Goal: Task Accomplishment & Management: Use online tool/utility

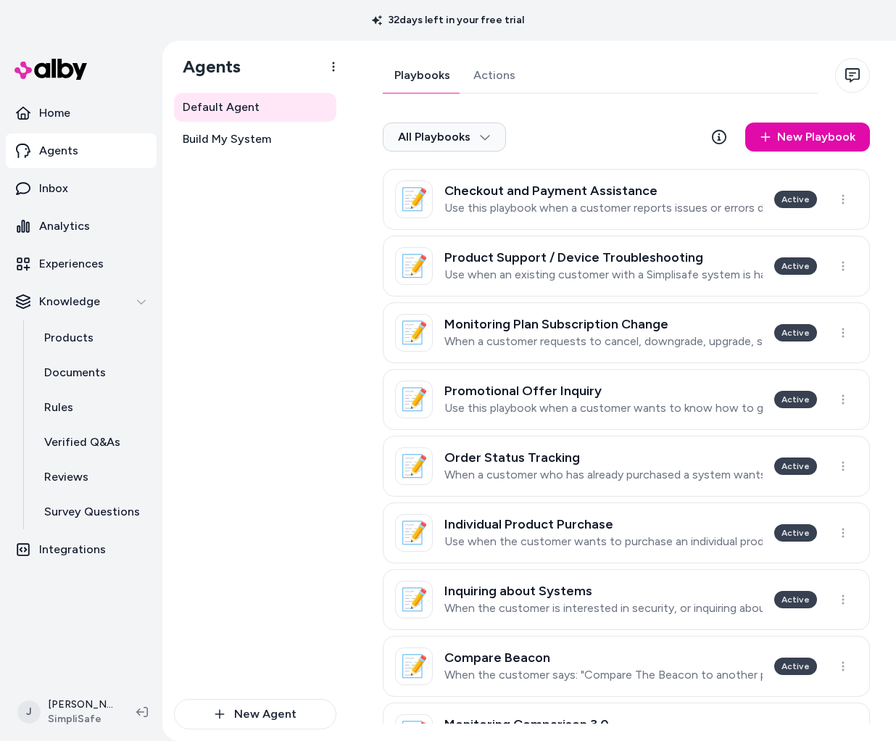
drag, startPoint x: 539, startPoint y: 738, endPoint x: 524, endPoint y: 903, distance: 165.3
click at [524, 740] on html "32 days left in your free trial Home Agents Inbox Analytics Experiences Knowled…" at bounding box center [448, 370] width 896 height 741
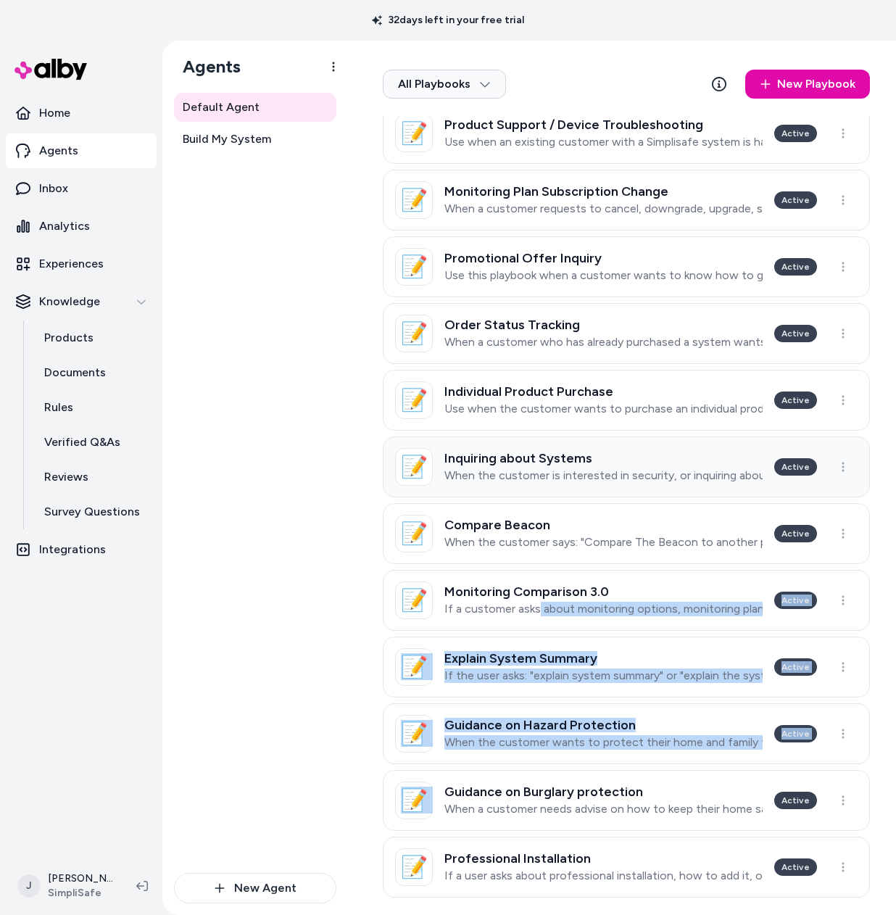
scroll to position [217, 0]
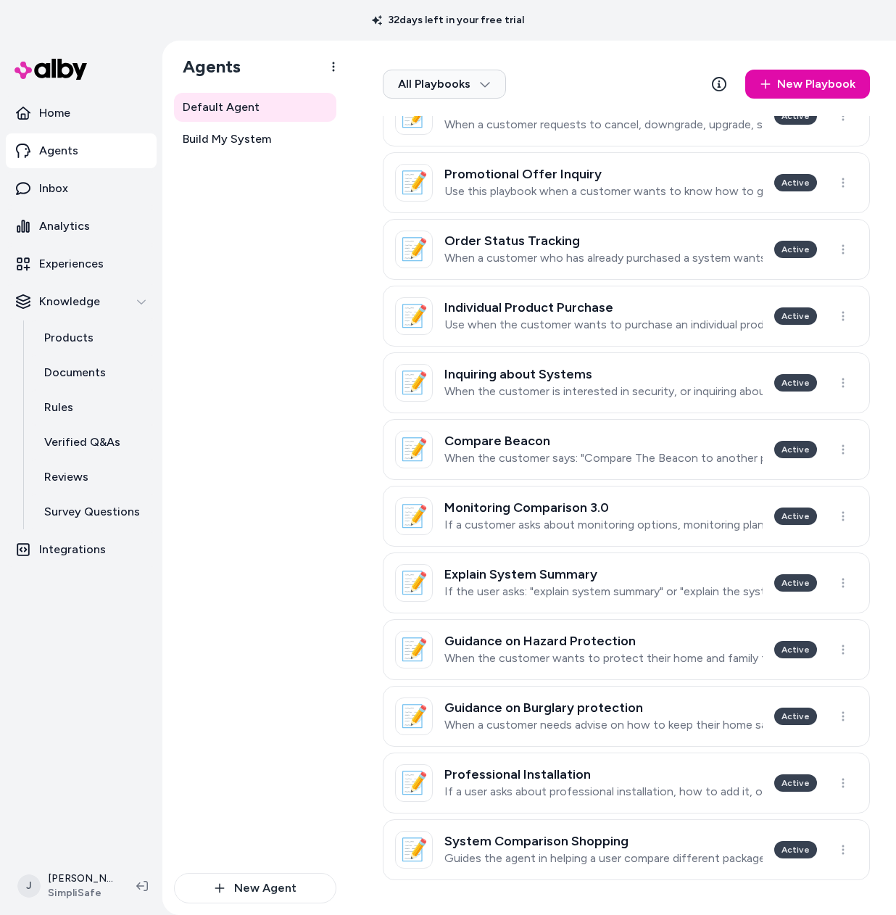
click at [166, 355] on div "Default Agent Build My System New Agent" at bounding box center [255, 504] width 186 height 822
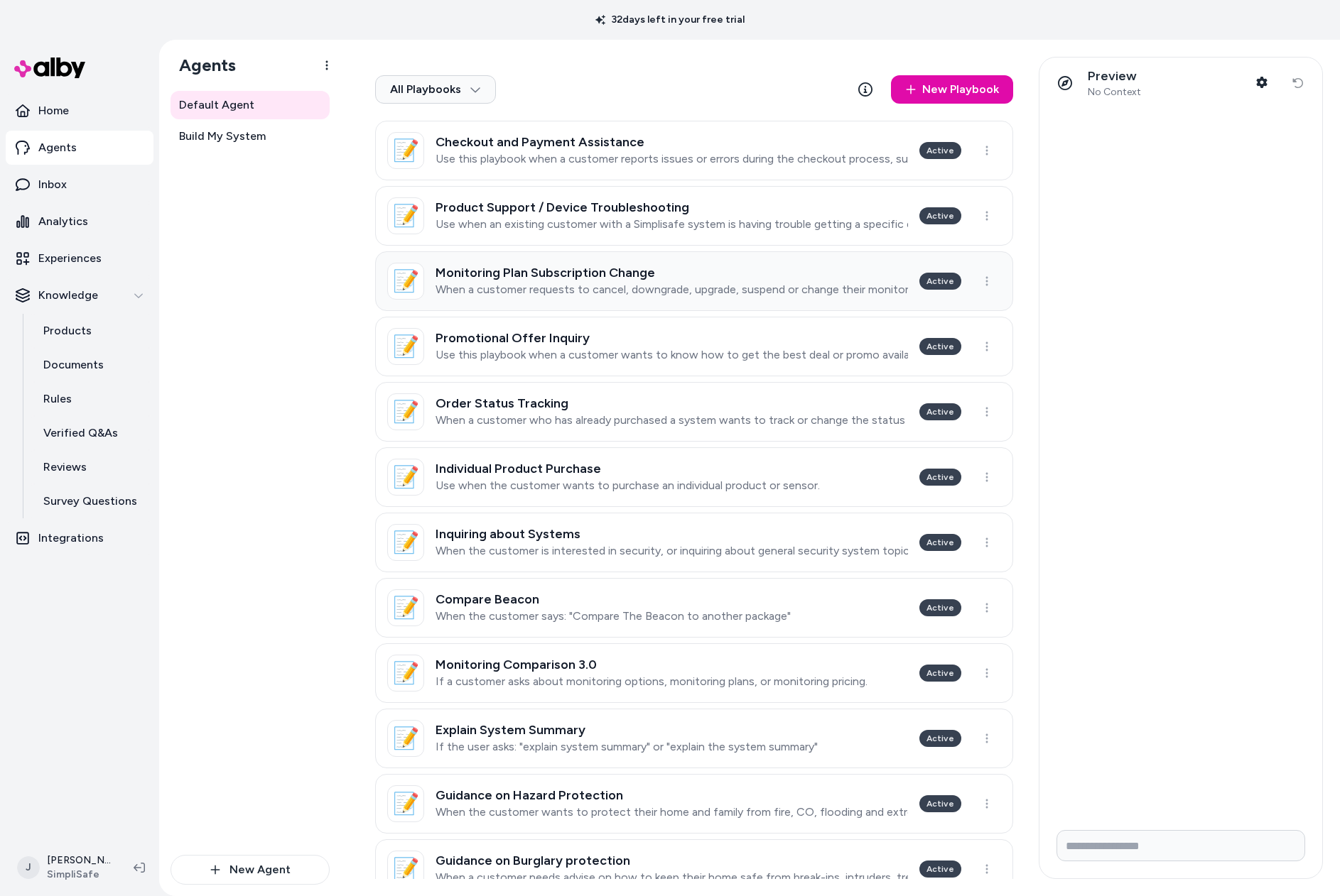
scroll to position [0, 0]
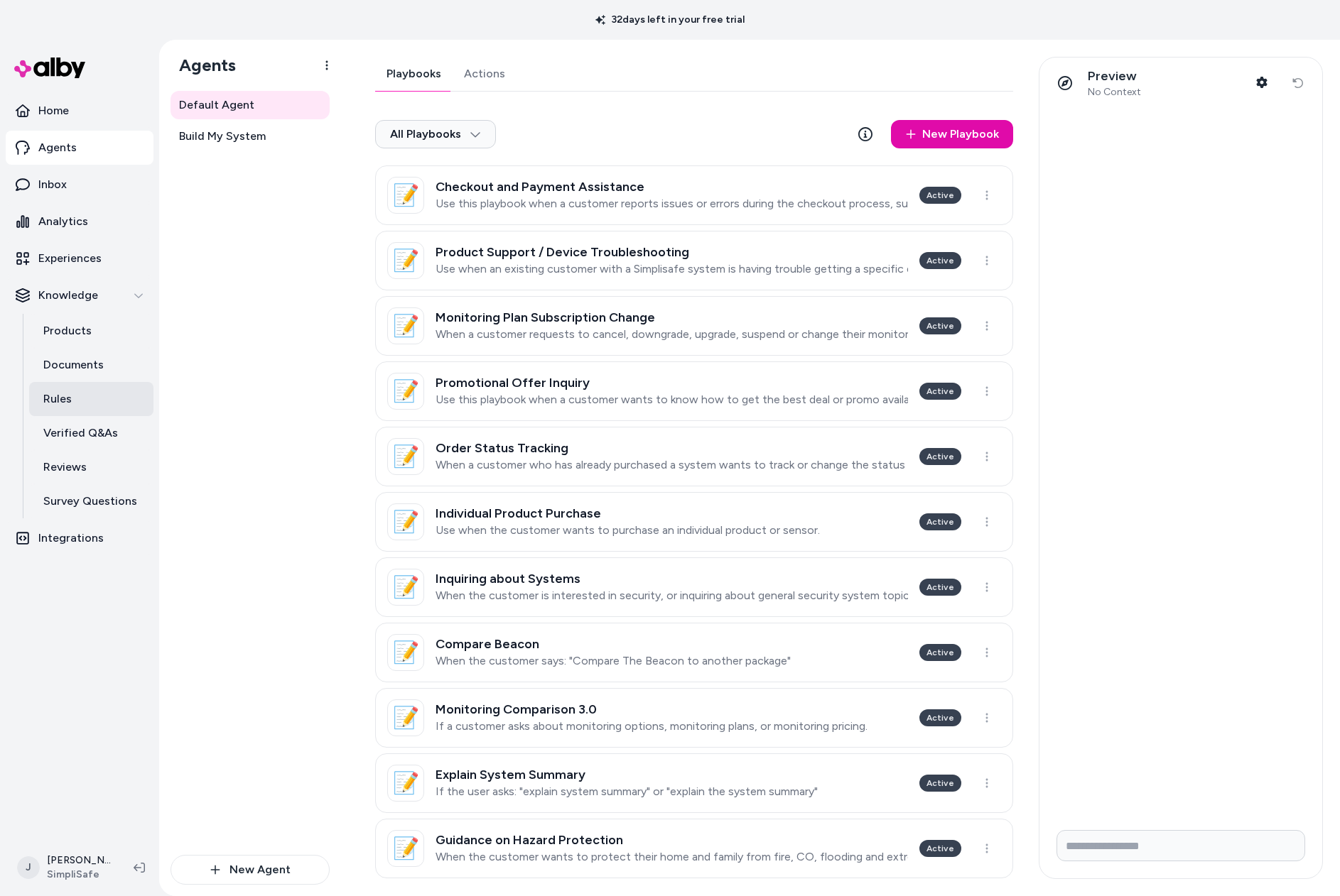
click at [76, 393] on link "Rules" at bounding box center [91, 399] width 124 height 34
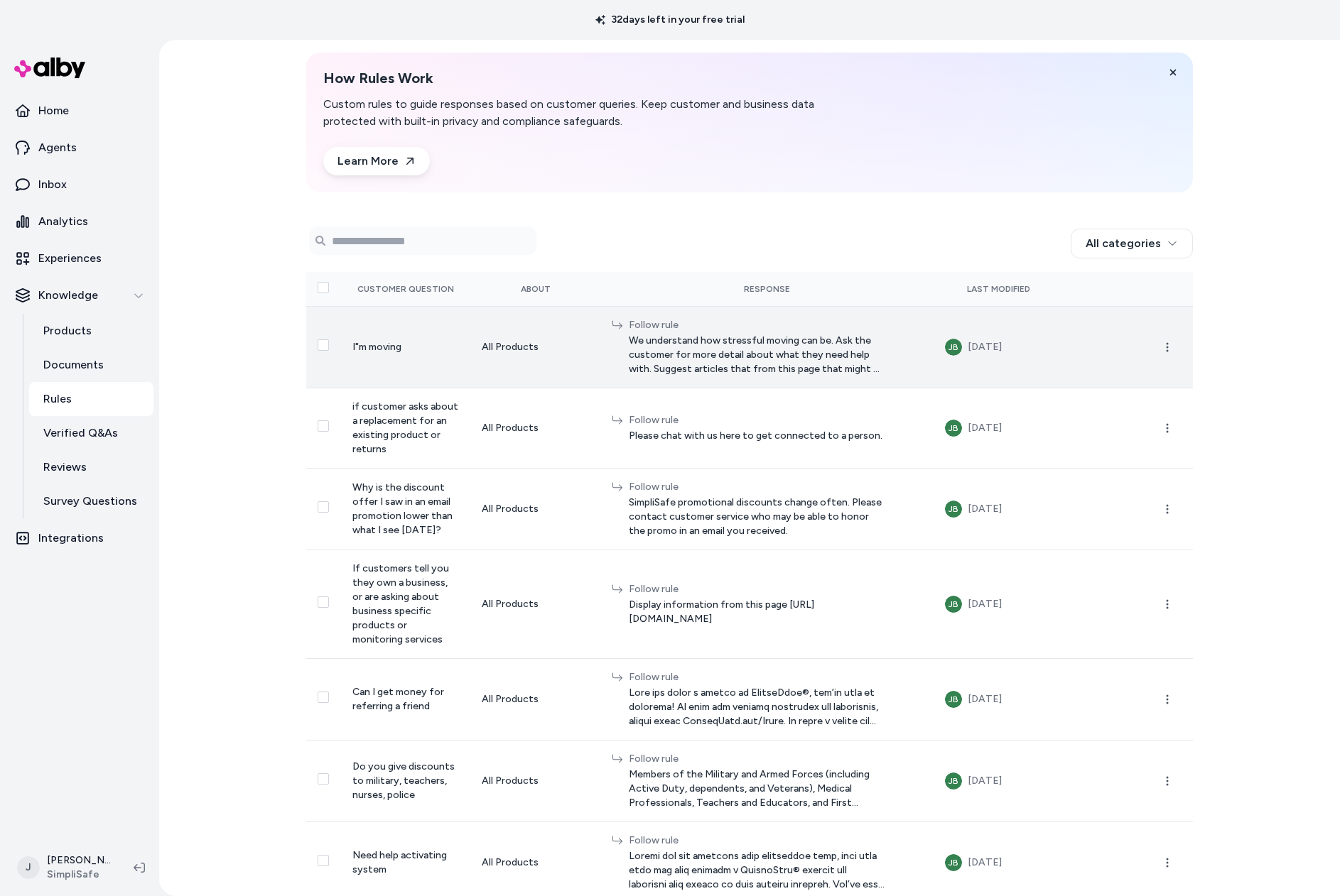
scroll to position [66, 0]
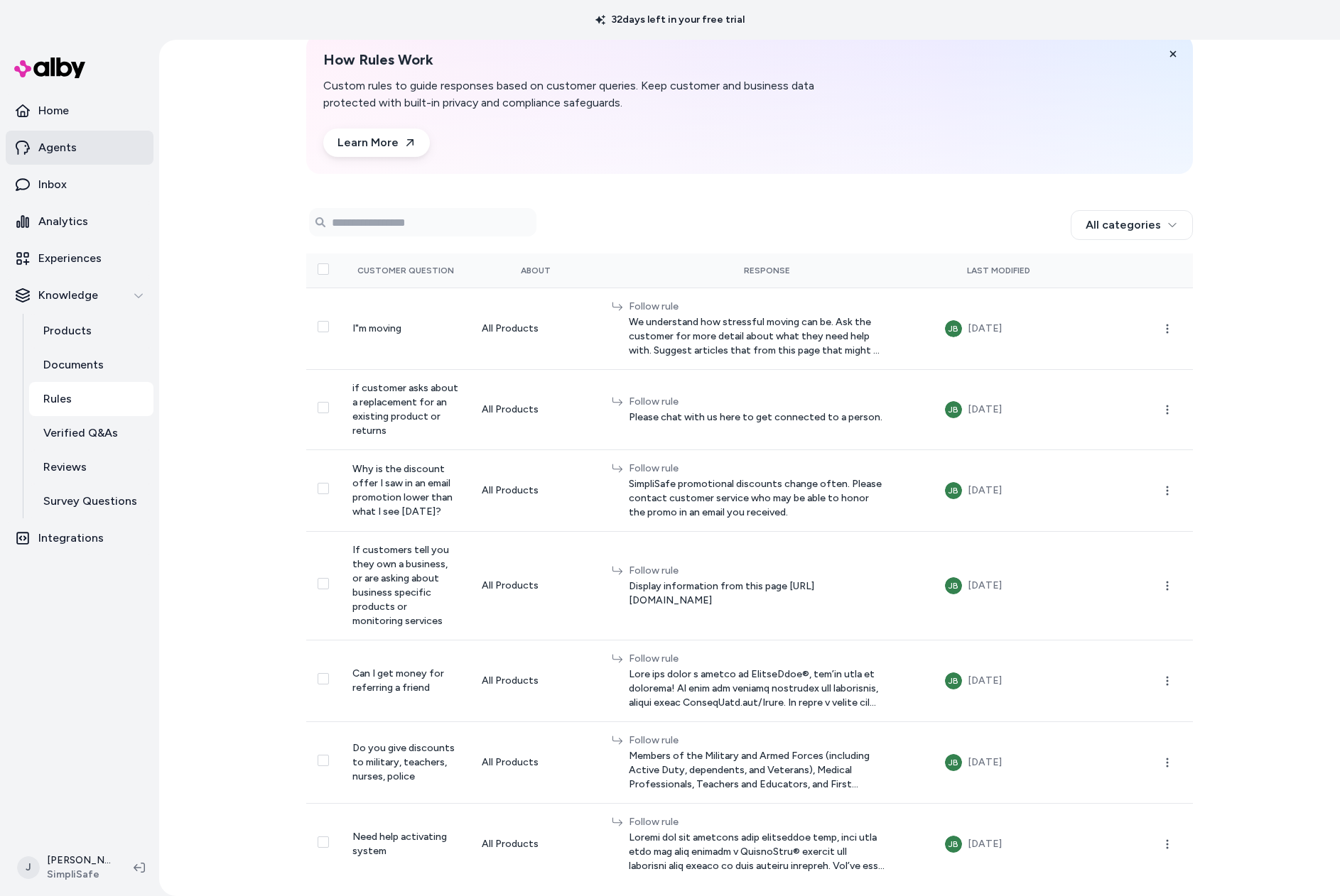
click at [75, 152] on link "Agents" at bounding box center [79, 147] width 148 height 34
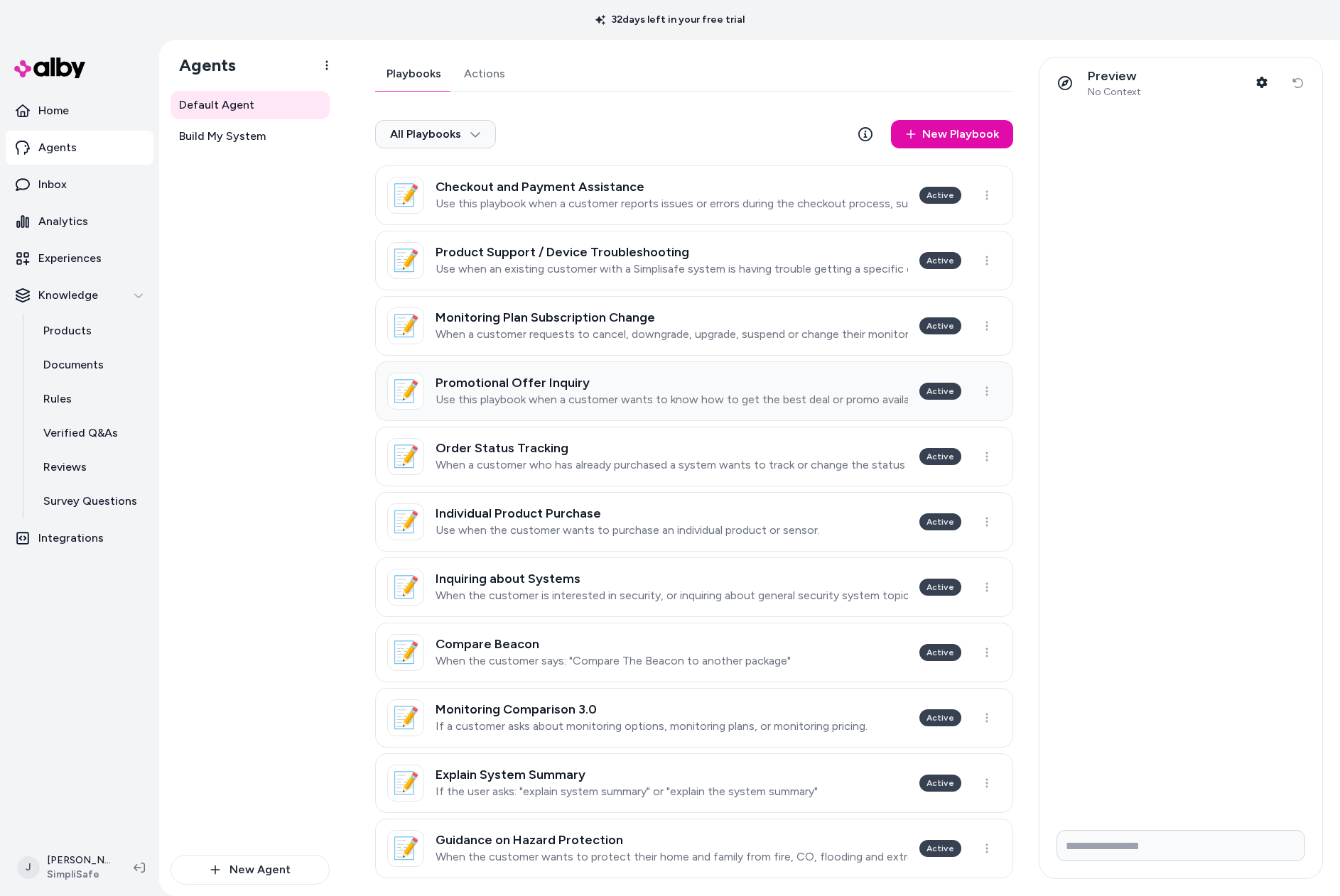
click at [557, 389] on h3 "Promotional Offer Inquiry" at bounding box center [672, 383] width 472 height 15
click at [566, 455] on div "Order Status Tracking When a customer who has already purchased a system wants …" at bounding box center [672, 456] width 472 height 31
click at [545, 450] on html "32 days left in your free trial Home Agents Inbox Analytics Experiences Knowled…" at bounding box center [670, 448] width 1340 height 896
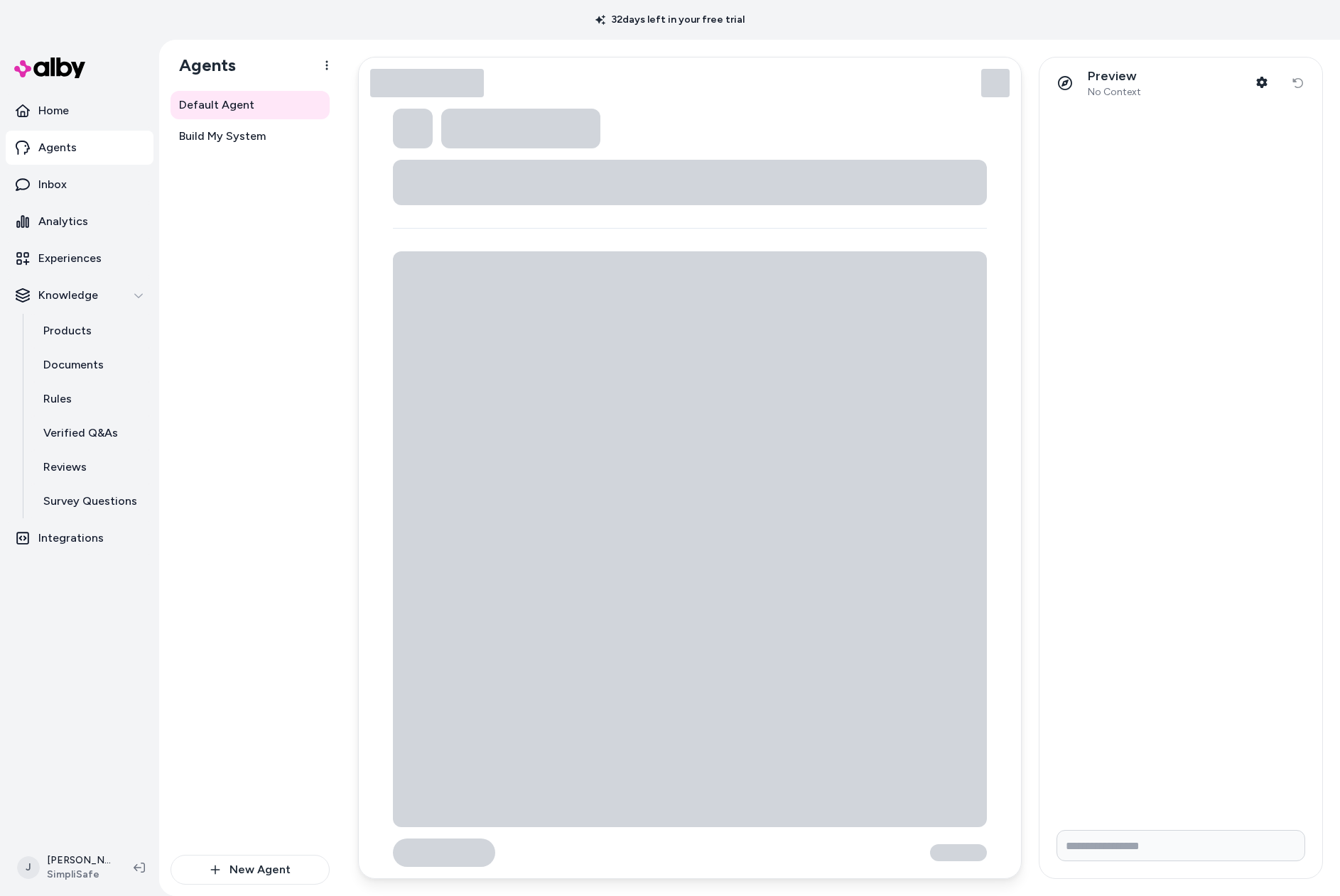
type textarea "*"
